Goal: Transaction & Acquisition: Purchase product/service

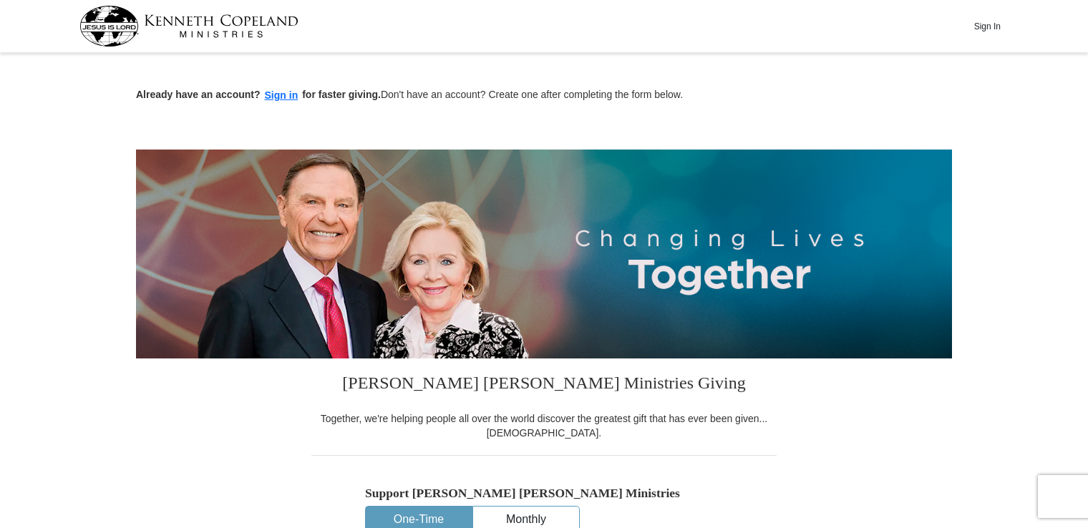
scroll to position [461, 0]
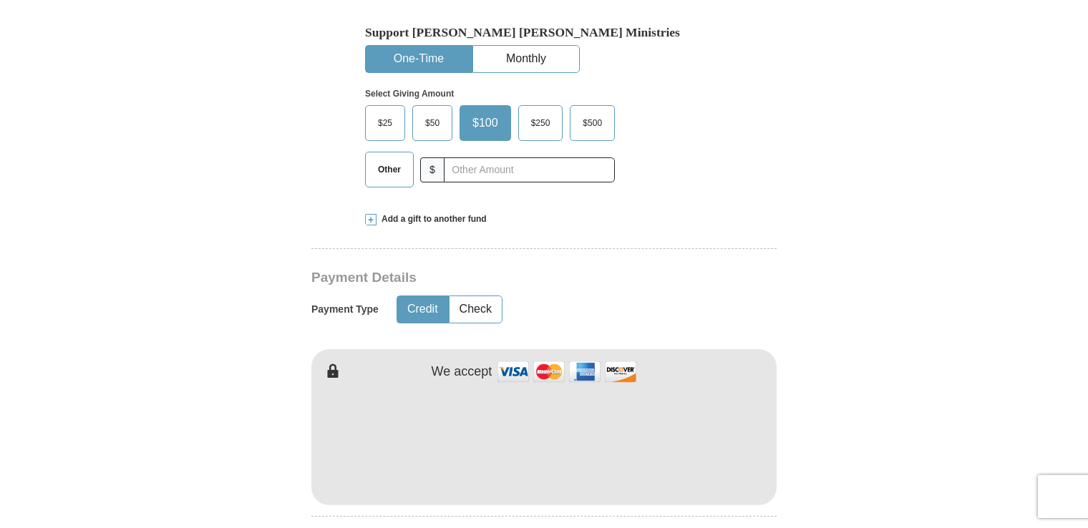
click at [386, 165] on span "Other" at bounding box center [389, 169] width 37 height 21
click at [0, 0] on input "Other" at bounding box center [0, 0] width 0 height 0
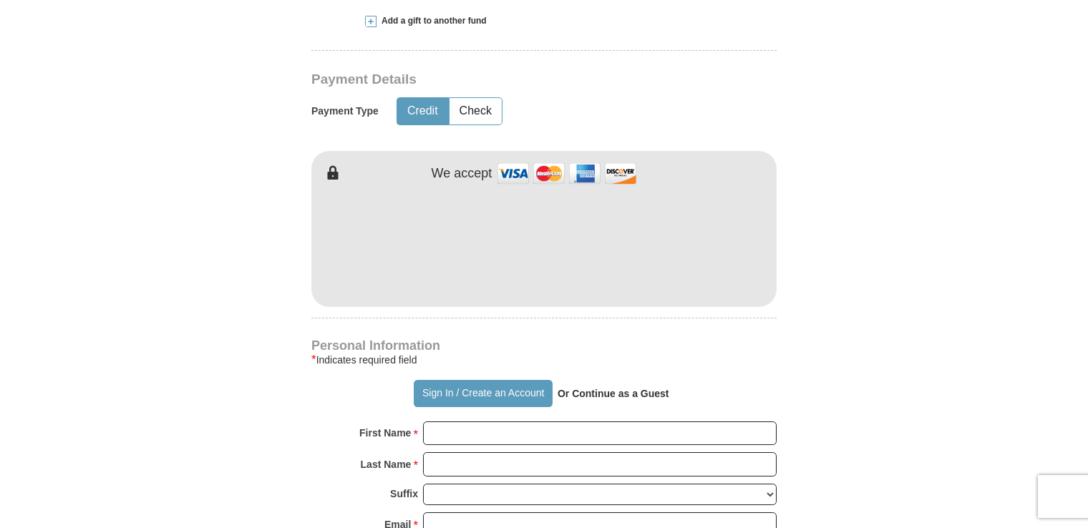
scroll to position [660, 0]
type input "200.00"
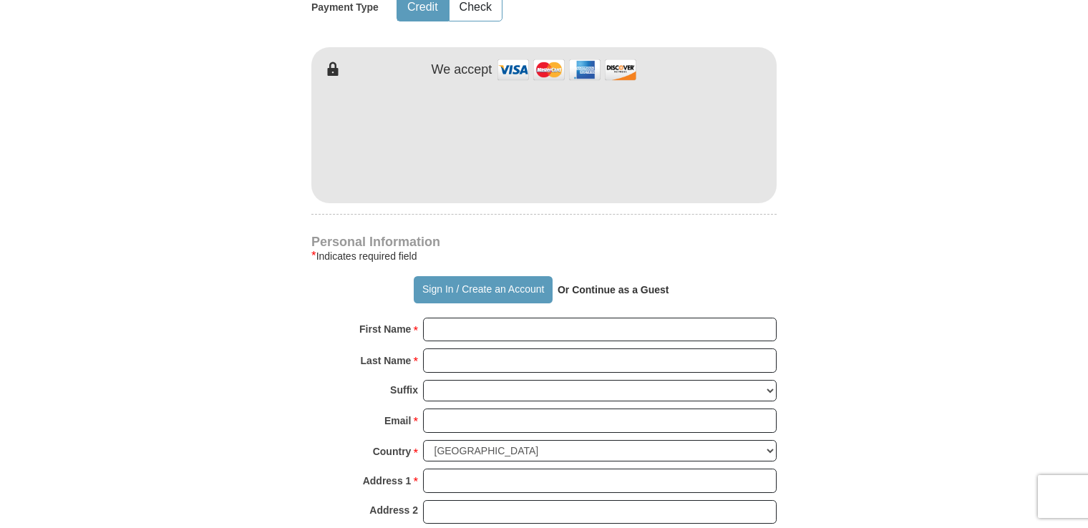
scroll to position [781, 0]
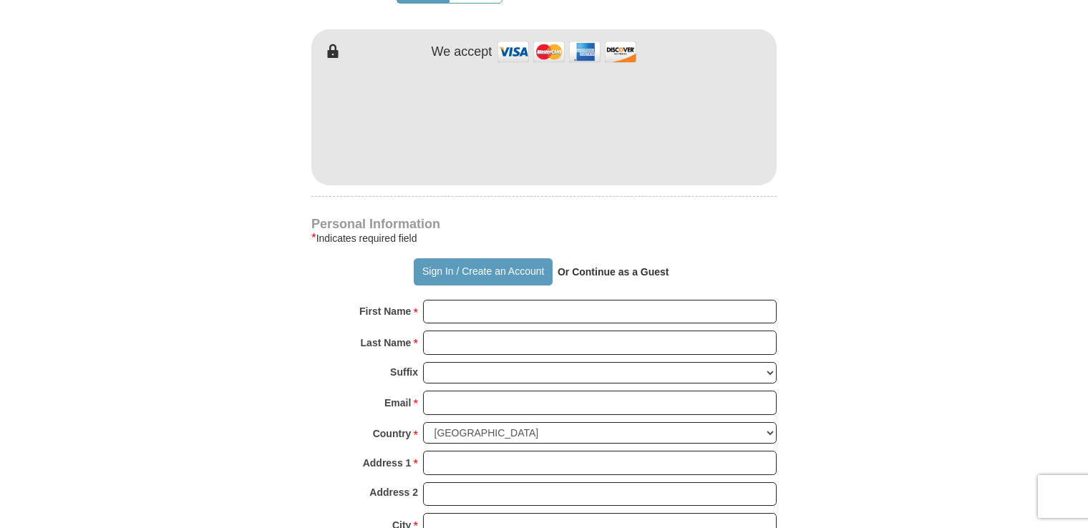
click at [836, 233] on form "Already have an account? Sign in for faster giving. Don't have an account? Crea…" at bounding box center [544, 154] width 816 height 1756
click at [540, 311] on input "First Name *" at bounding box center [600, 312] width 354 height 24
type input "[PERSON_NAME]"
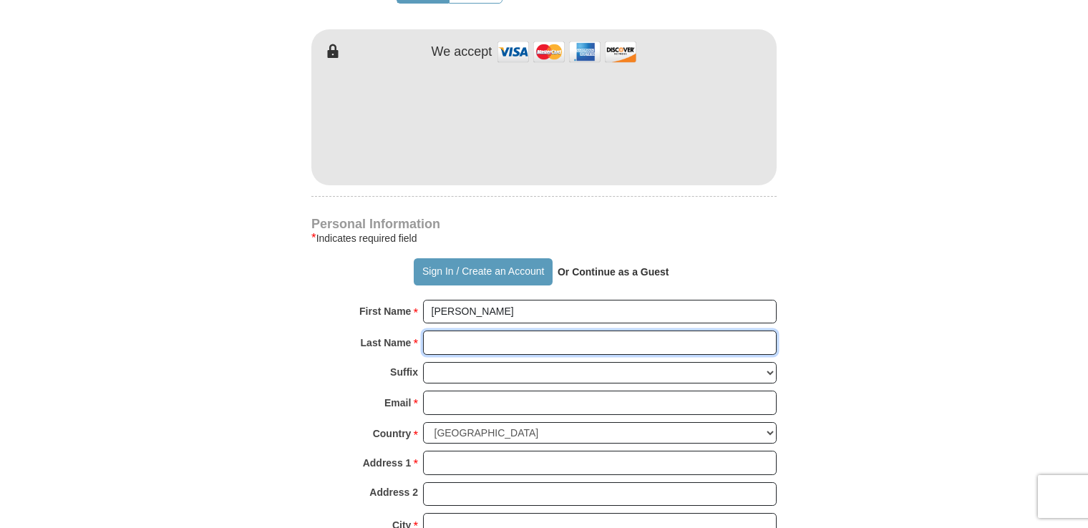
type input "[PERSON_NAME]"
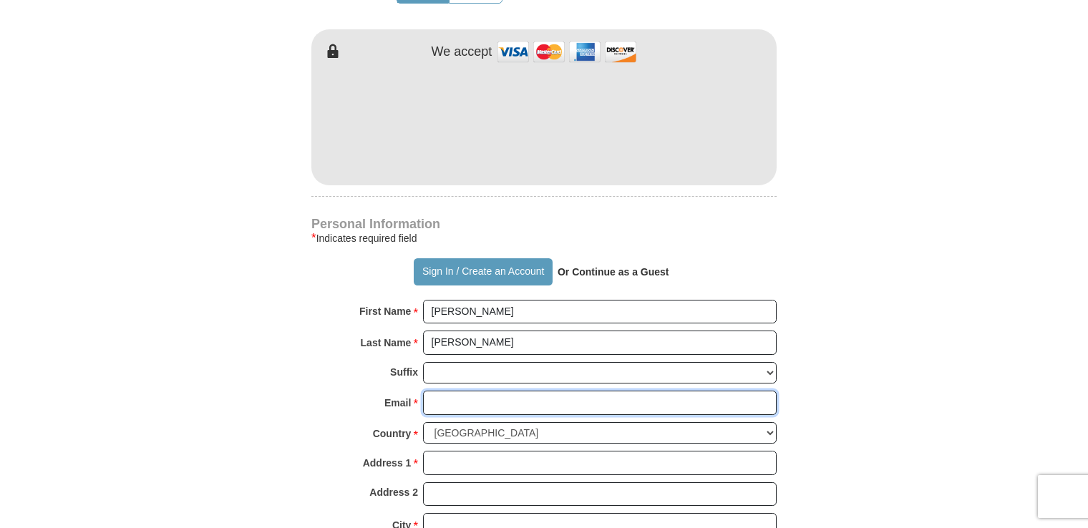
type input "[EMAIL_ADDRESS][DOMAIN_NAME]"
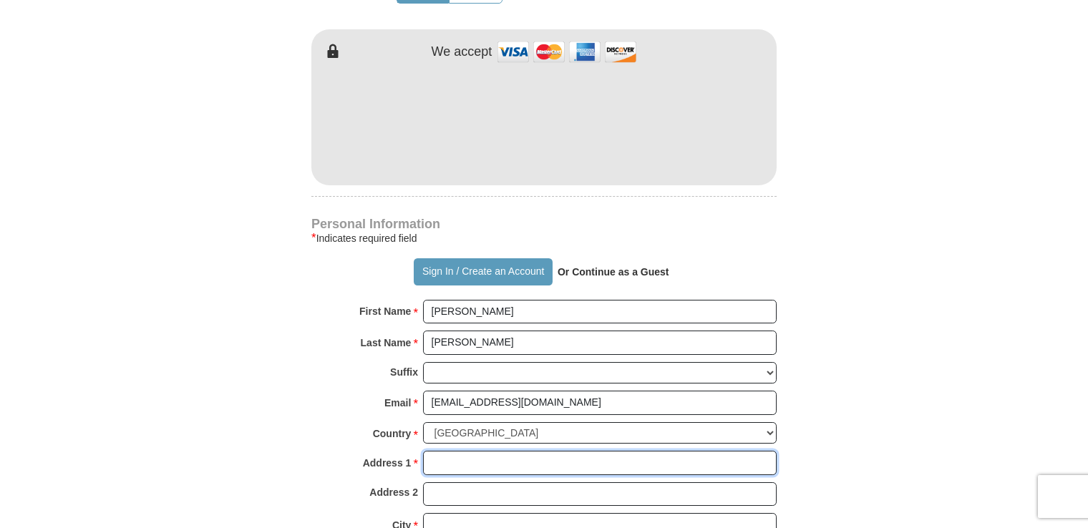
type input "[STREET_ADDRESS][PERSON_NAME]"
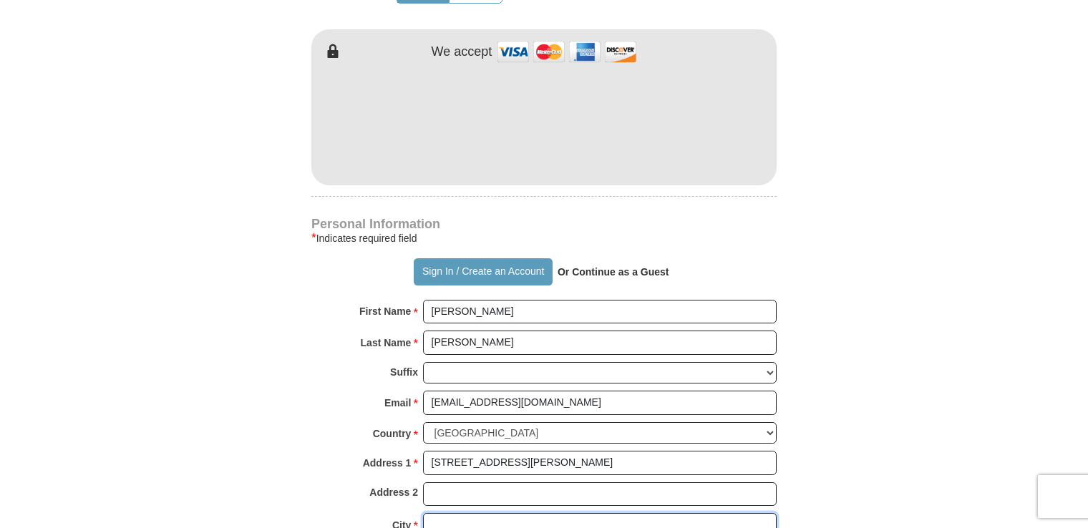
type input "[GEOGRAPHIC_DATA][PERSON_NAME]"
type input "98368"
type input "3603853652"
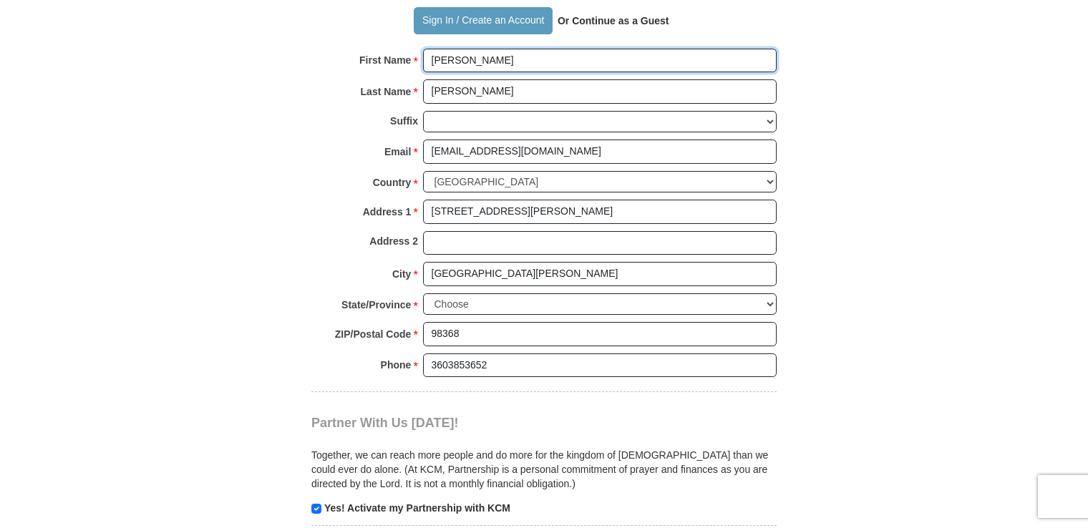
scroll to position [1035, 0]
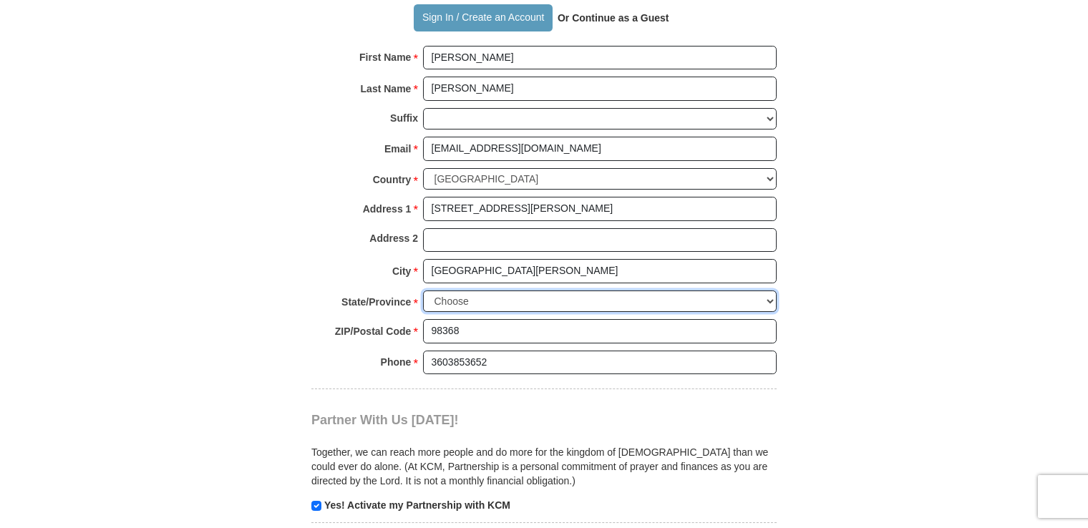
click at [478, 292] on select "Choose [US_STATE] [US_STATE] [US_STATE] [US_STATE] [US_STATE] Armed Forces Amer…" at bounding box center [600, 302] width 354 height 22
select select "WA"
click at [423, 291] on select "Choose [US_STATE] [US_STATE] [US_STATE] [US_STATE] [US_STATE] Armed Forces Amer…" at bounding box center [600, 302] width 354 height 22
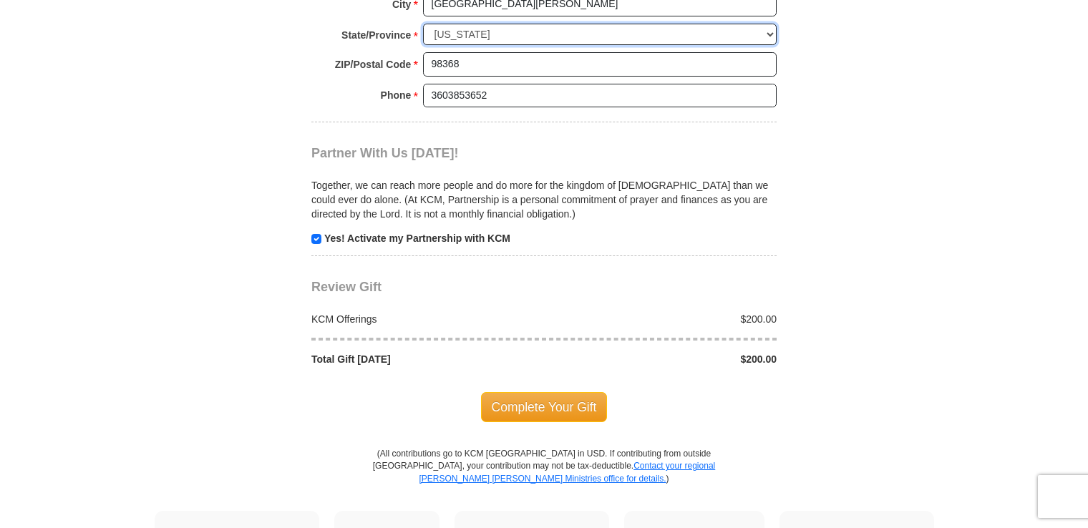
scroll to position [1305, 0]
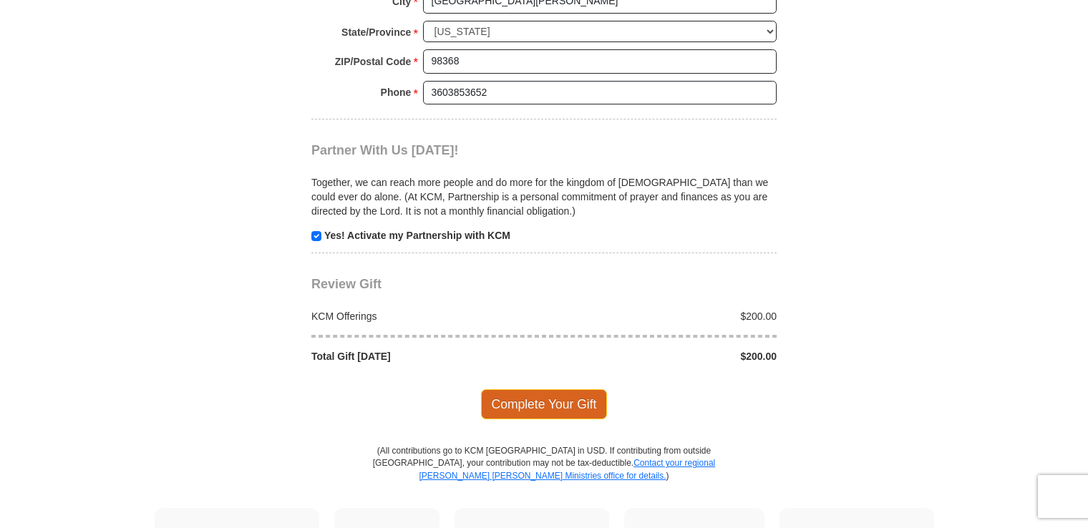
click at [532, 398] on span "Complete Your Gift" at bounding box center [544, 404] width 127 height 30
